Goal: Understand process/instructions: Learn how to perform a task or action

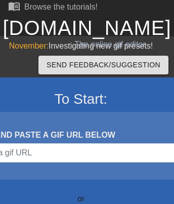
click at [87, 28] on link "[DOMAIN_NAME]" at bounding box center [87, 28] width 169 height 22
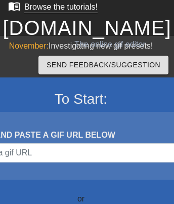
click at [52, 8] on div "Browse the tutorials!" at bounding box center [60, 7] width 73 height 9
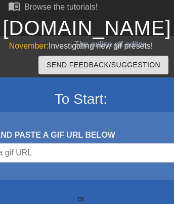
click at [87, 28] on link "[DOMAIN_NAME]" at bounding box center [87, 28] width 169 height 22
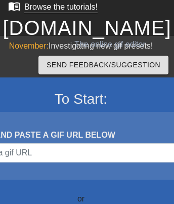
click at [52, 8] on div "Browse the tutorials!" at bounding box center [60, 7] width 73 height 9
